Goal: Navigation & Orientation: Find specific page/section

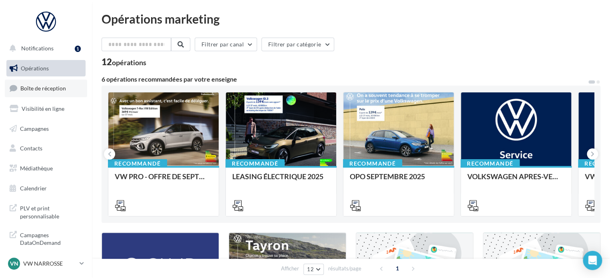
click at [62, 85] on span "Boîte de réception" at bounding box center [43, 88] width 46 height 7
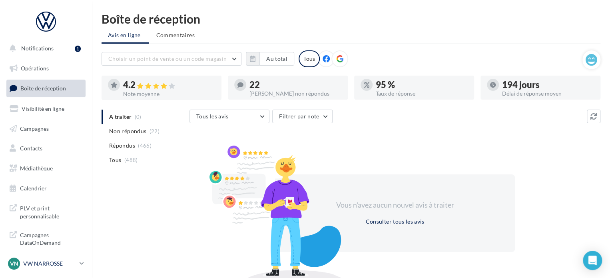
click at [67, 267] on p "VW NARROSSE" at bounding box center [49, 263] width 53 height 8
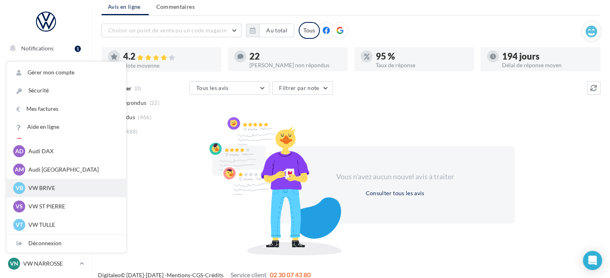
scroll to position [37, 0]
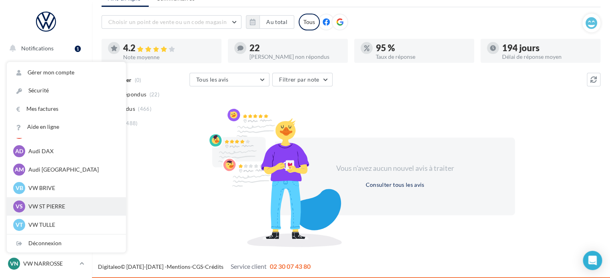
click at [62, 208] on p "VW ST PIERRE" at bounding box center [72, 206] width 88 height 8
